Goal: Task Accomplishment & Management: Complete application form

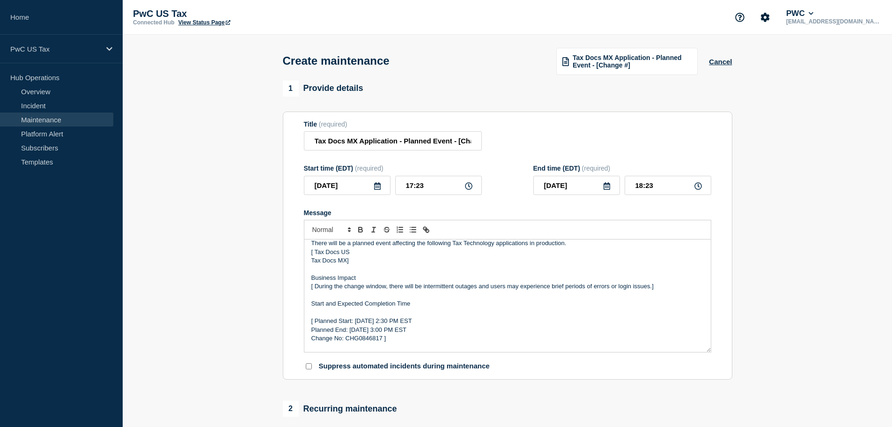
click at [30, 116] on link "Maintenance" at bounding box center [56, 119] width 113 height 14
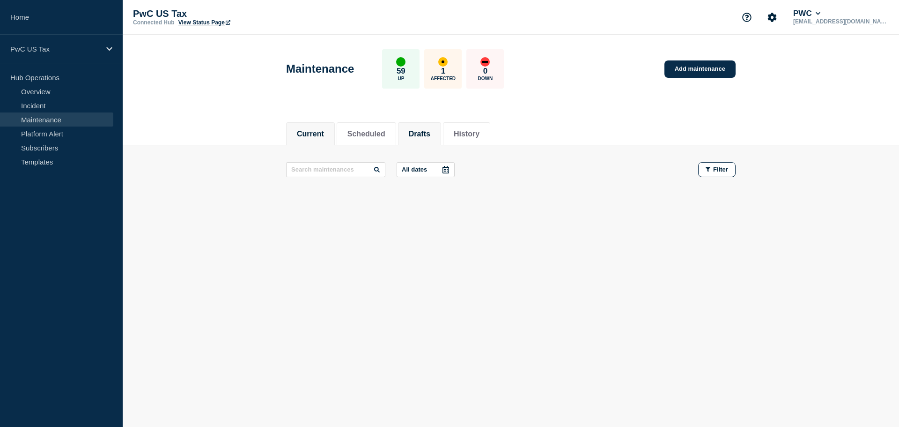
click at [421, 132] on button "Drafts" at bounding box center [420, 134] width 22 height 8
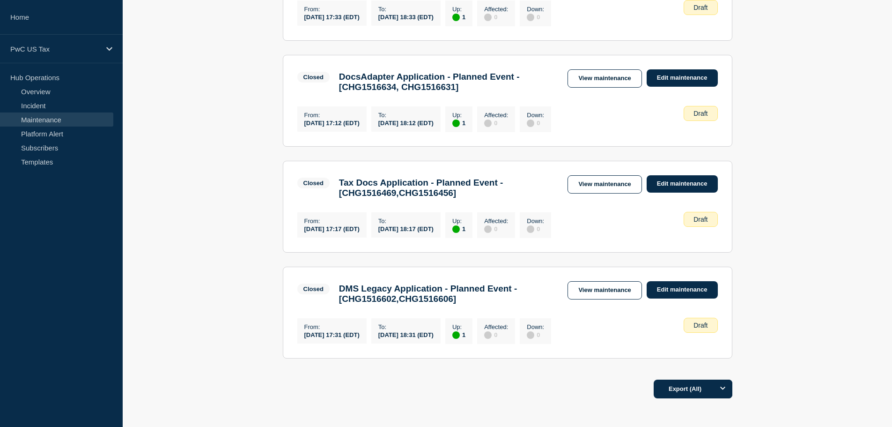
scroll to position [346, 0]
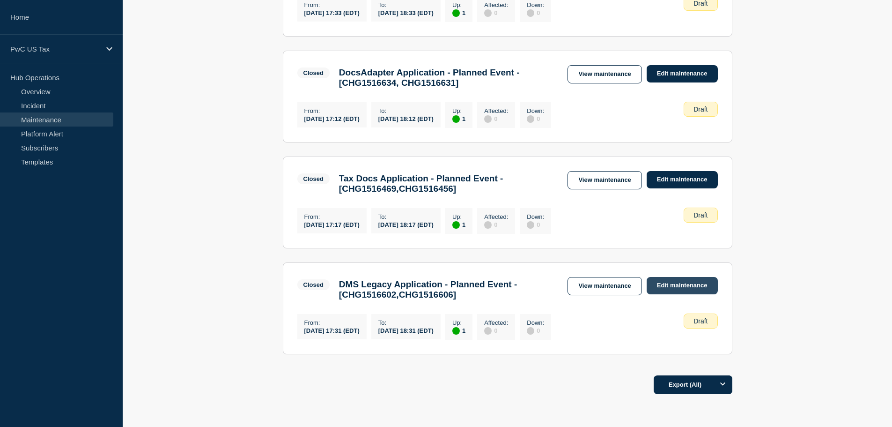
click at [687, 294] on link "Edit maintenance" at bounding box center [682, 285] width 71 height 17
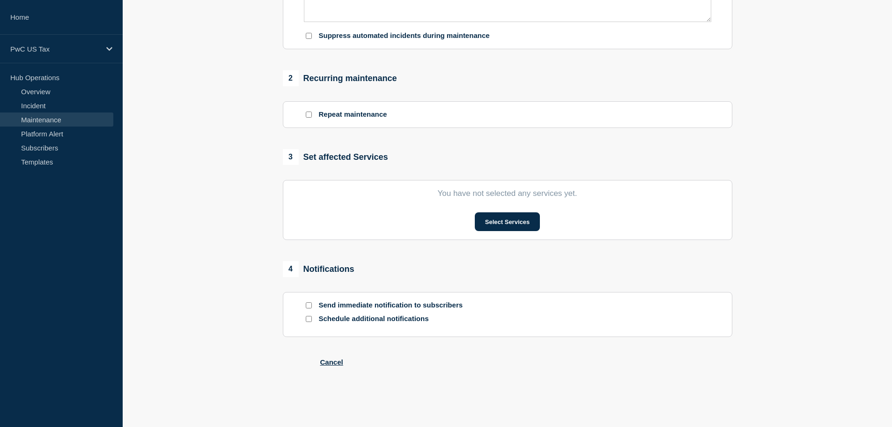
type input "DMS Legacy Application - Planned Event - [CHG1516602,CHG1516606]"
type input "17:31"
type input "18:31"
checkbox input "false"
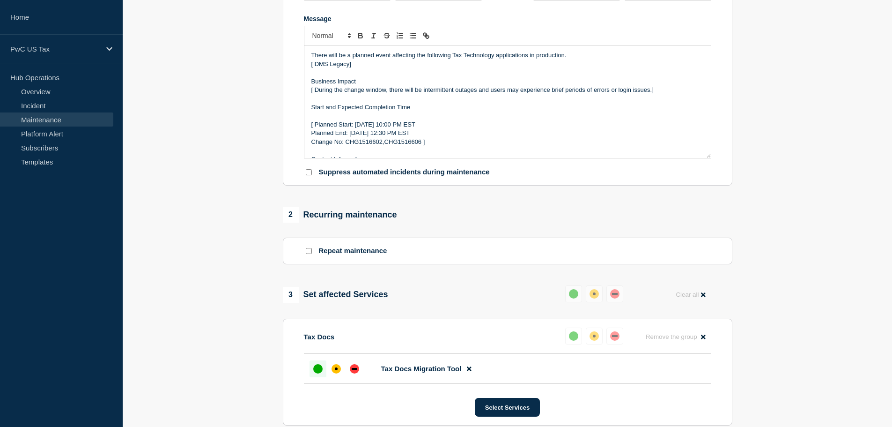
scroll to position [408, 0]
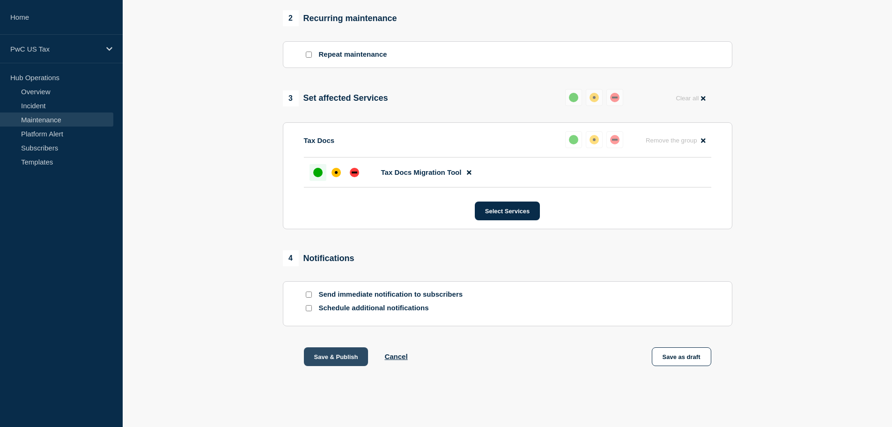
click at [311, 354] on button "Save & Publish" at bounding box center [336, 356] width 65 height 19
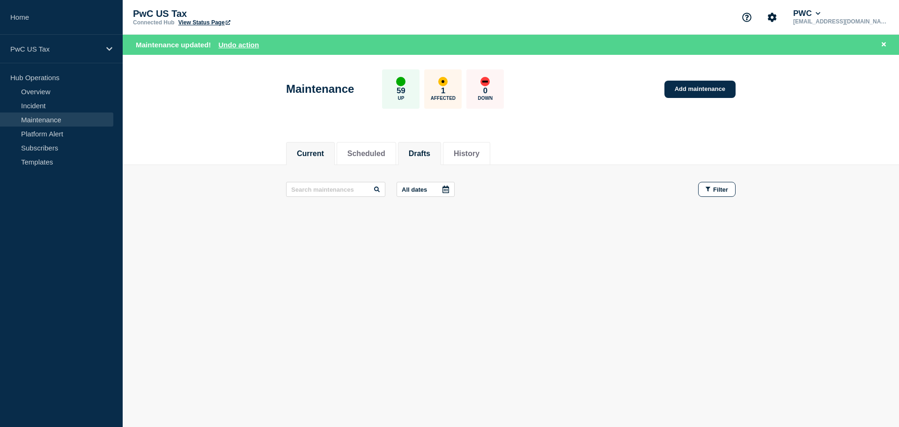
click at [430, 152] on button "Drafts" at bounding box center [420, 153] width 22 height 8
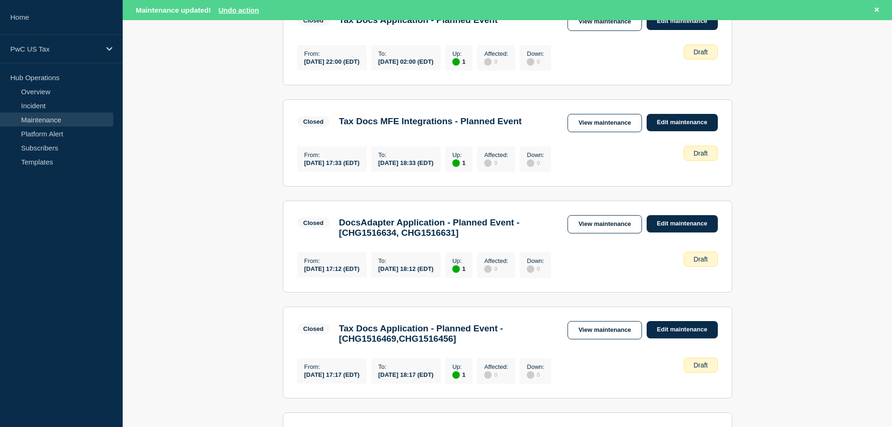
scroll to position [216, 0]
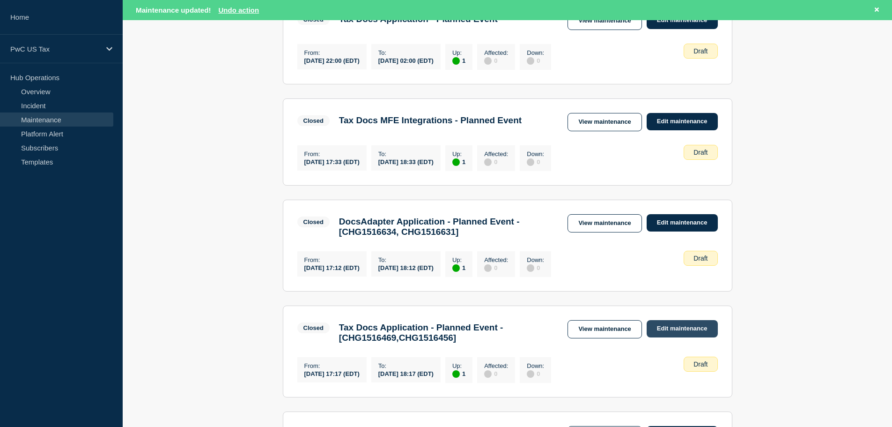
click at [694, 334] on link "Edit maintenance" at bounding box center [682, 328] width 71 height 17
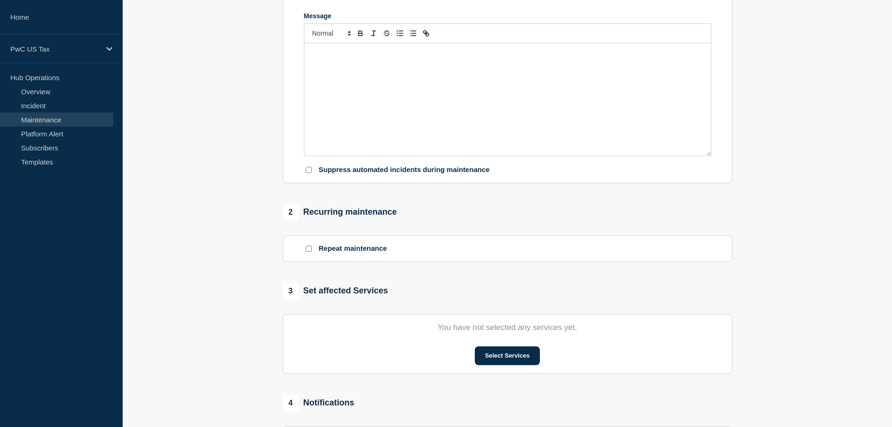
type input "Tax Docs Application - Planned Event - [CHG1516469,CHG1516456]"
type input "17:17"
type input "18:17"
checkbox input "false"
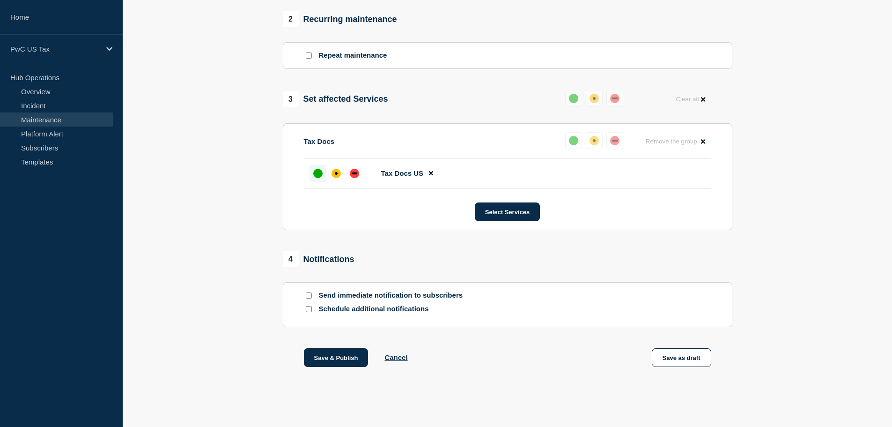
scroll to position [408, 0]
click at [350, 354] on button "Save & Publish" at bounding box center [336, 356] width 65 height 19
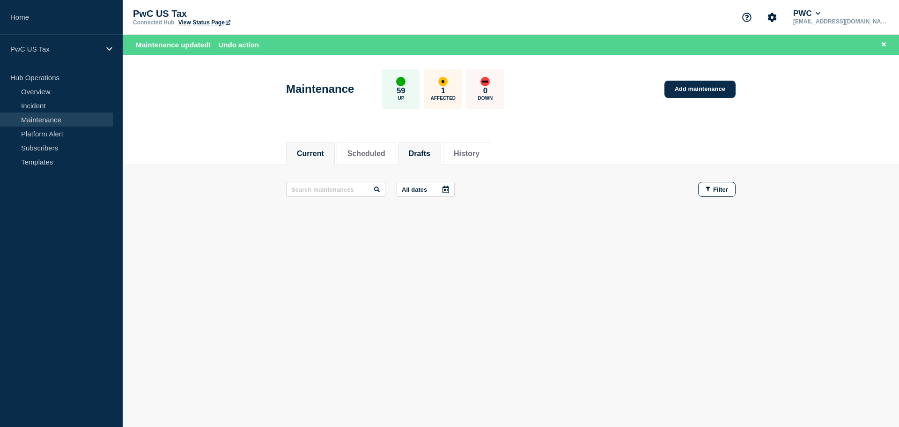
click at [430, 149] on button "Drafts" at bounding box center [420, 153] width 22 height 8
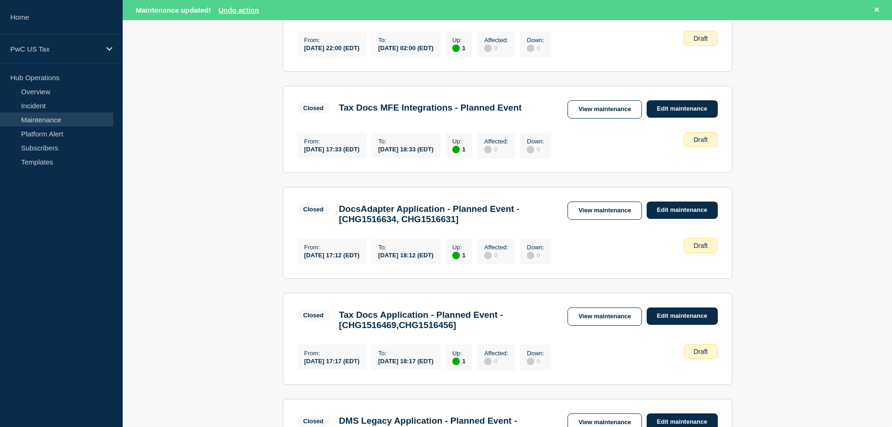
scroll to position [231, 0]
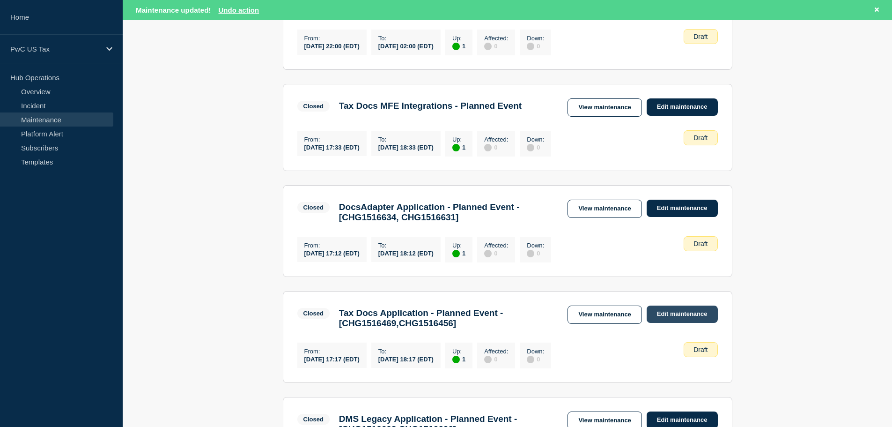
click at [684, 318] on link "Edit maintenance" at bounding box center [682, 313] width 71 height 17
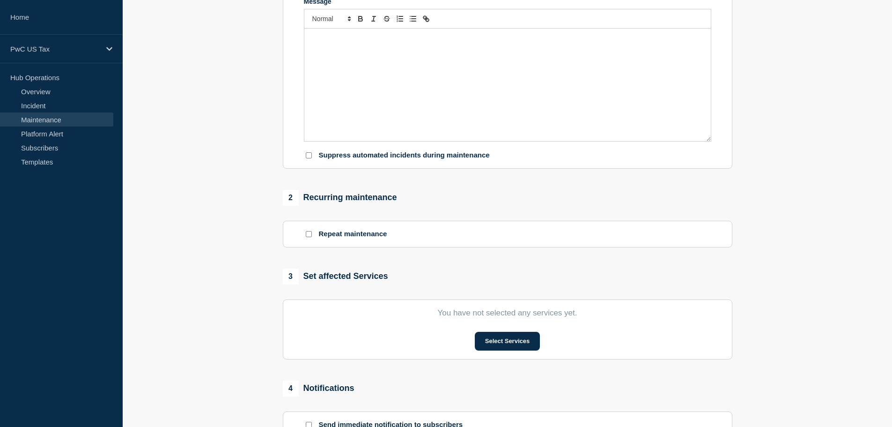
type input "Tax Docs Application - Planned Event - [CHG1516469,CHG1516456]"
type input "17:17"
type input "18:17"
checkbox input "false"
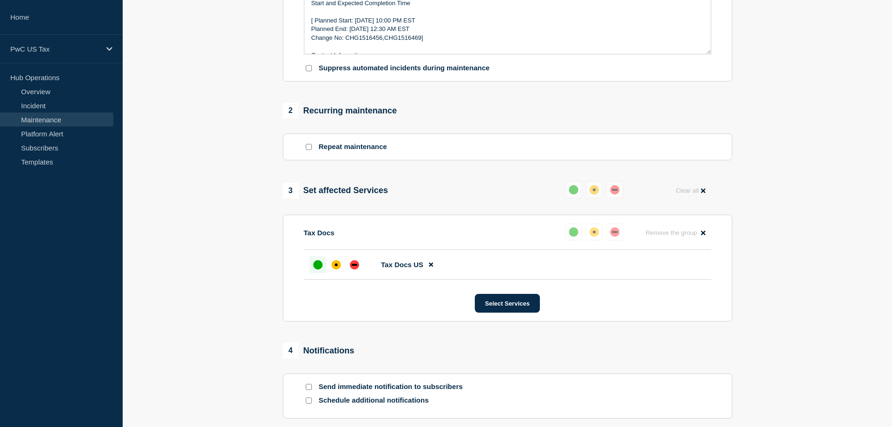
scroll to position [408, 0]
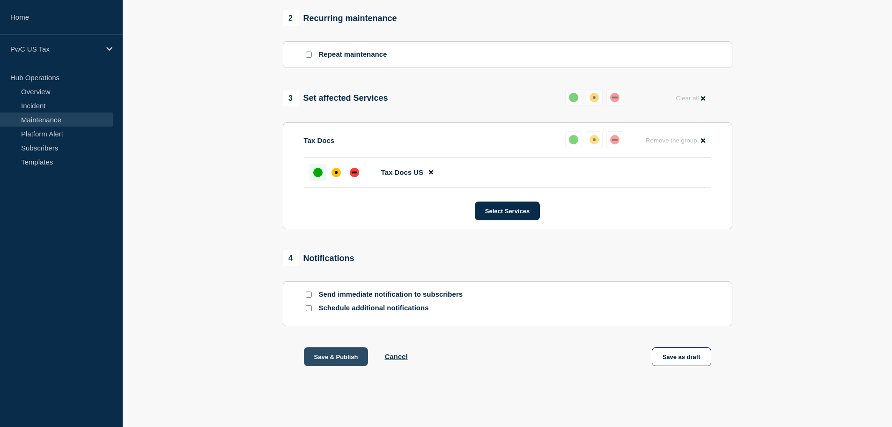
click at [339, 357] on button "Save & Publish" at bounding box center [336, 356] width 65 height 19
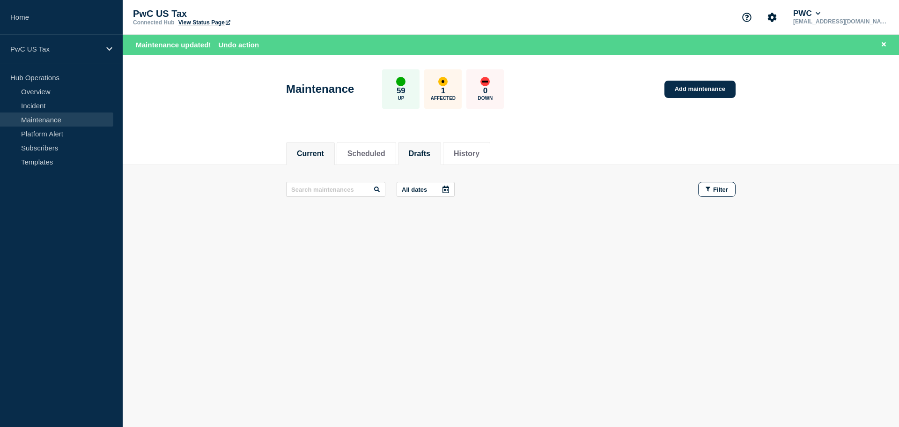
click at [428, 151] on button "Drafts" at bounding box center [420, 153] width 22 height 8
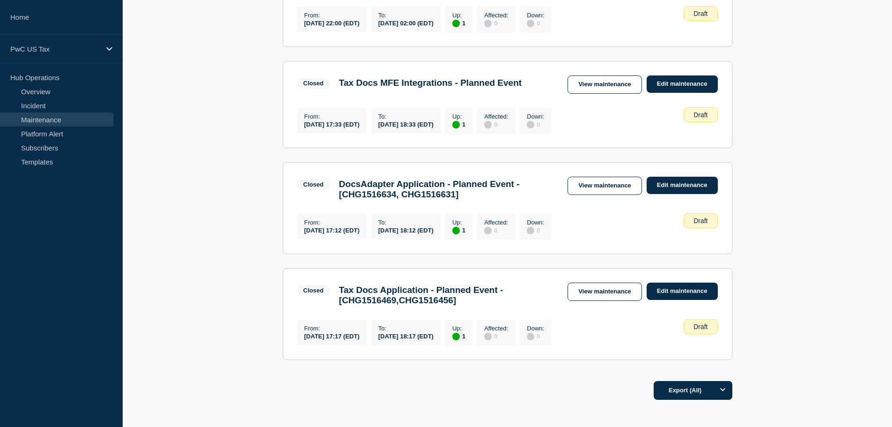
scroll to position [235, 0]
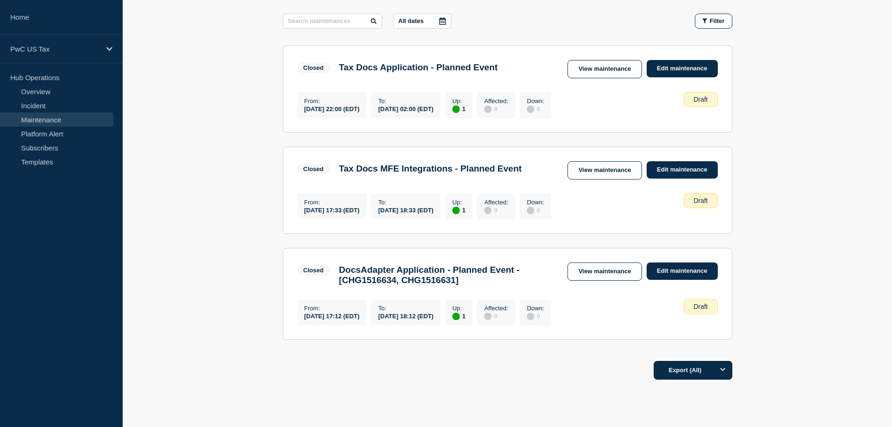
scroll to position [155, 0]
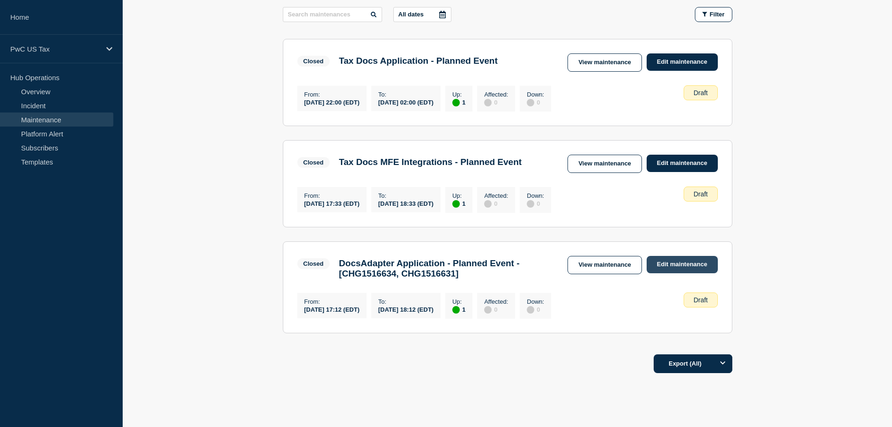
click at [695, 266] on link "Edit maintenance" at bounding box center [682, 264] width 71 height 17
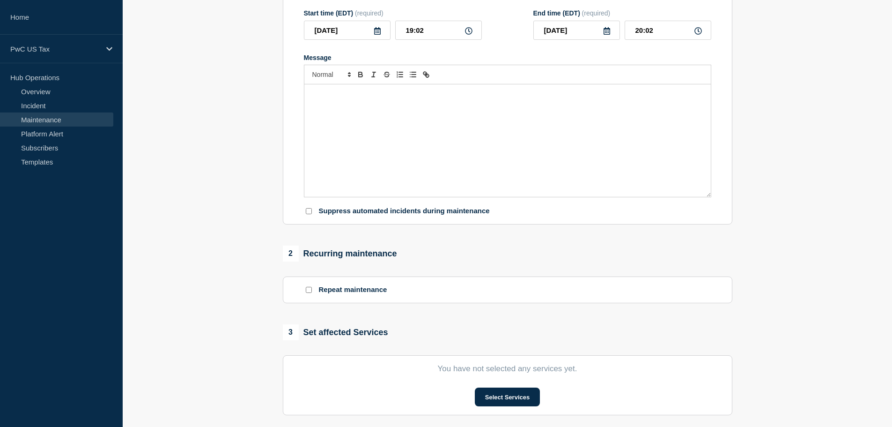
type input "DocsAdapter Application - Planned Event - [CHG1516634, CHG1516631]"
type input "17:12"
type input "18:12"
checkbox input "false"
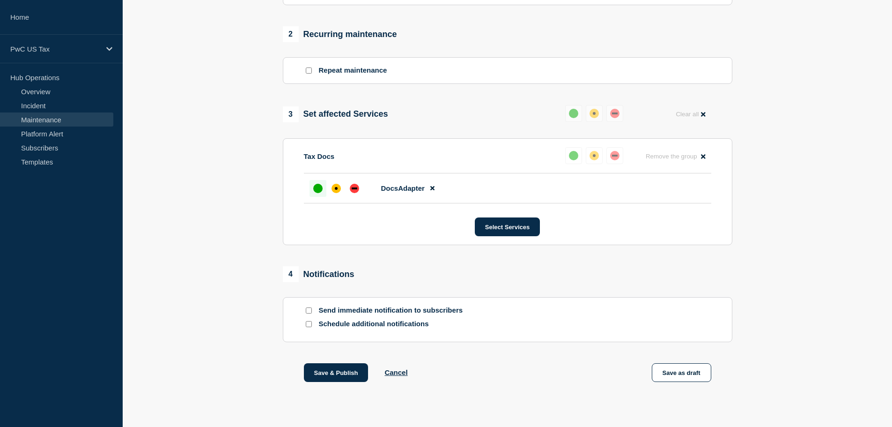
scroll to position [408, 0]
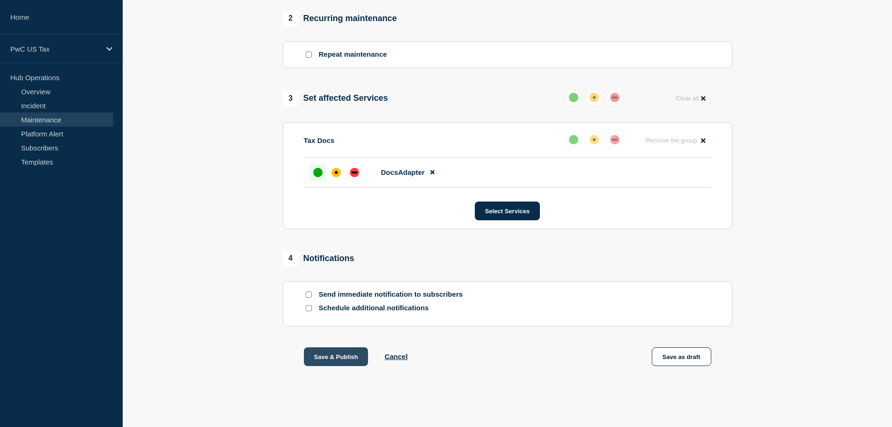
click at [331, 357] on button "Save & Publish" at bounding box center [336, 356] width 65 height 19
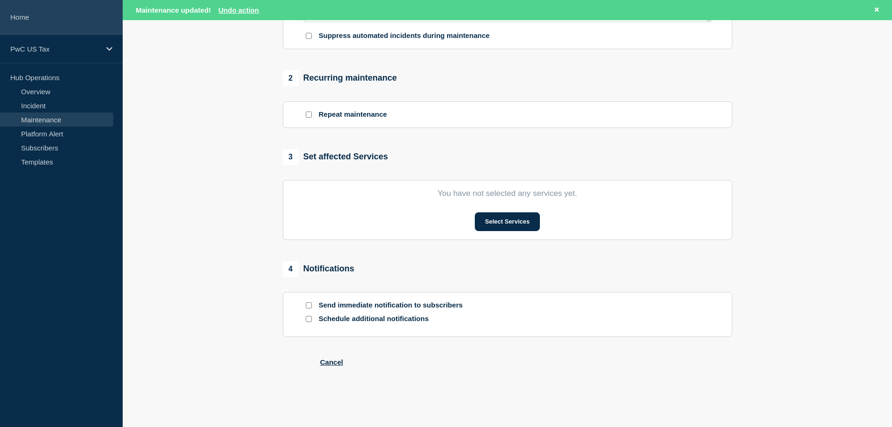
type input "DocsAdapter Application - Planned Event - [CHG1516634, CHG1516631]"
type input "17:12"
type input "18:12"
checkbox input "false"
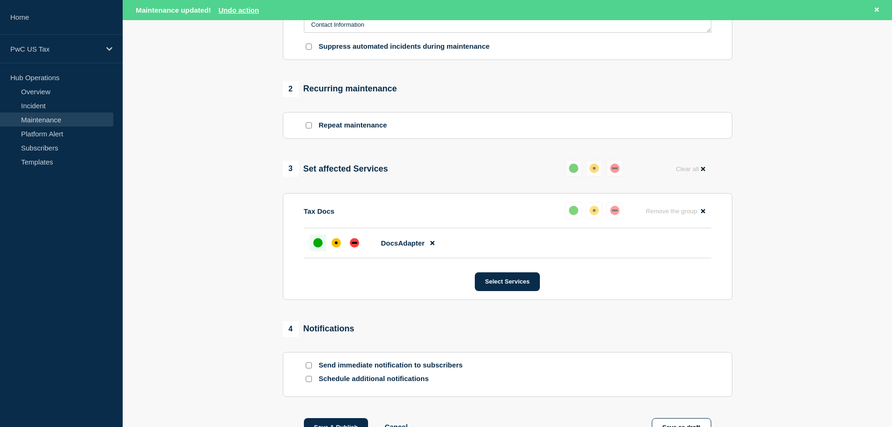
scroll to position [368, 0]
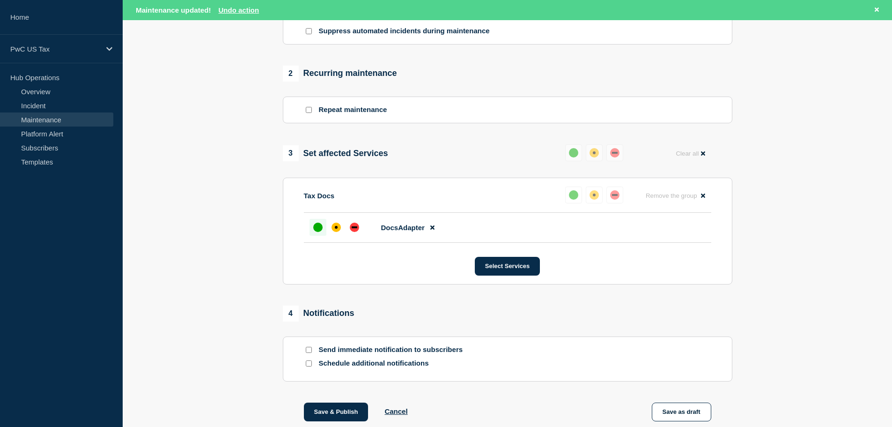
click at [758, 71] on section "1 Provide details Title (required) DocsAdapter Application - Planned Event - [C…" at bounding box center [508, 94] width 770 height 699
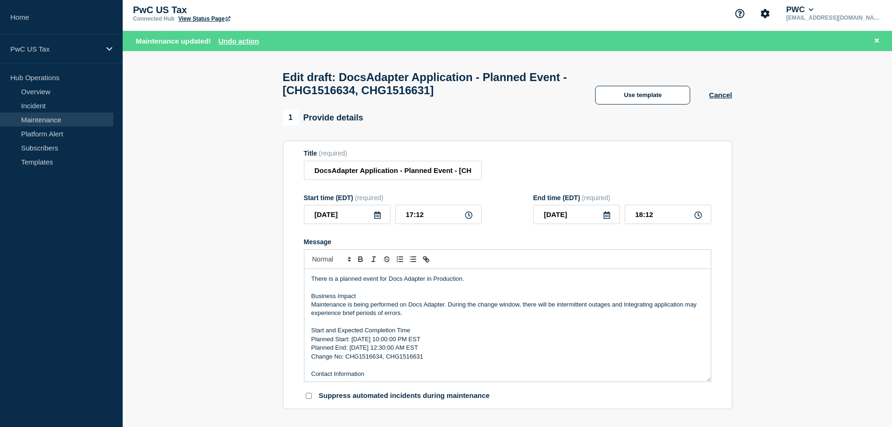
scroll to position [0, 0]
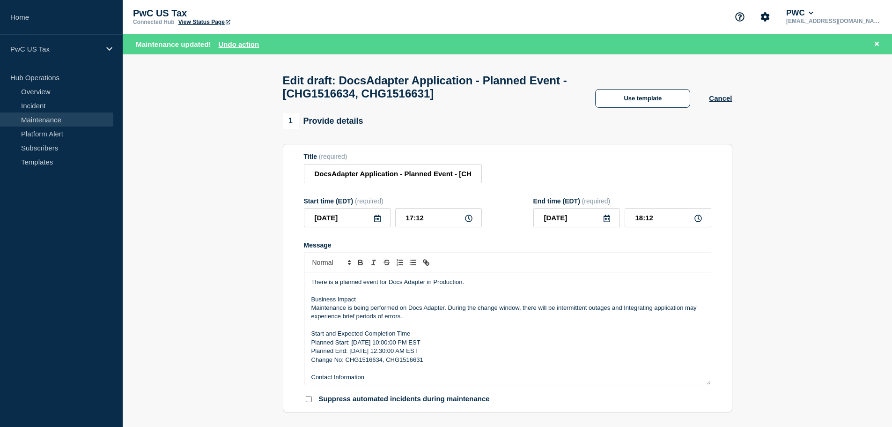
click at [845, 73] on header "Edit draft: DocsAdapter Application - Planned Event - [CHG1516634, CHG1516631] …" at bounding box center [508, 83] width 770 height 59
